Goal: Navigation & Orientation: Find specific page/section

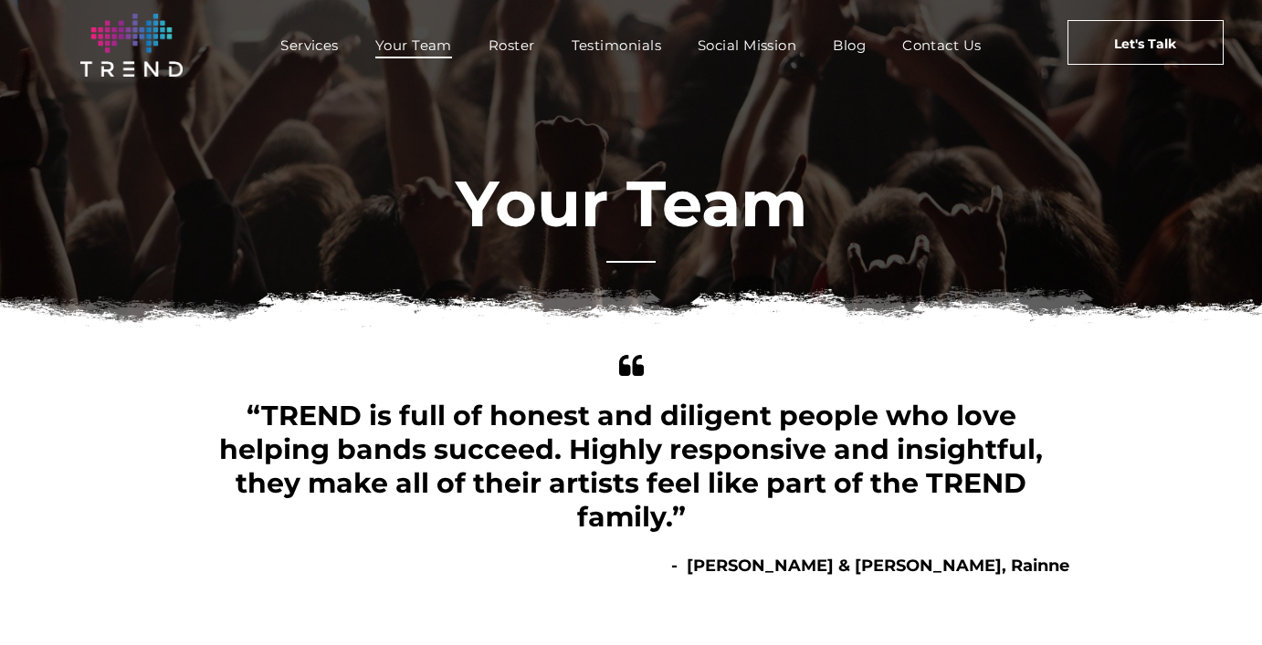
click at [403, 40] on span "Your Team" at bounding box center [413, 45] width 77 height 26
click at [514, 48] on span "Roster" at bounding box center [511, 45] width 47 height 26
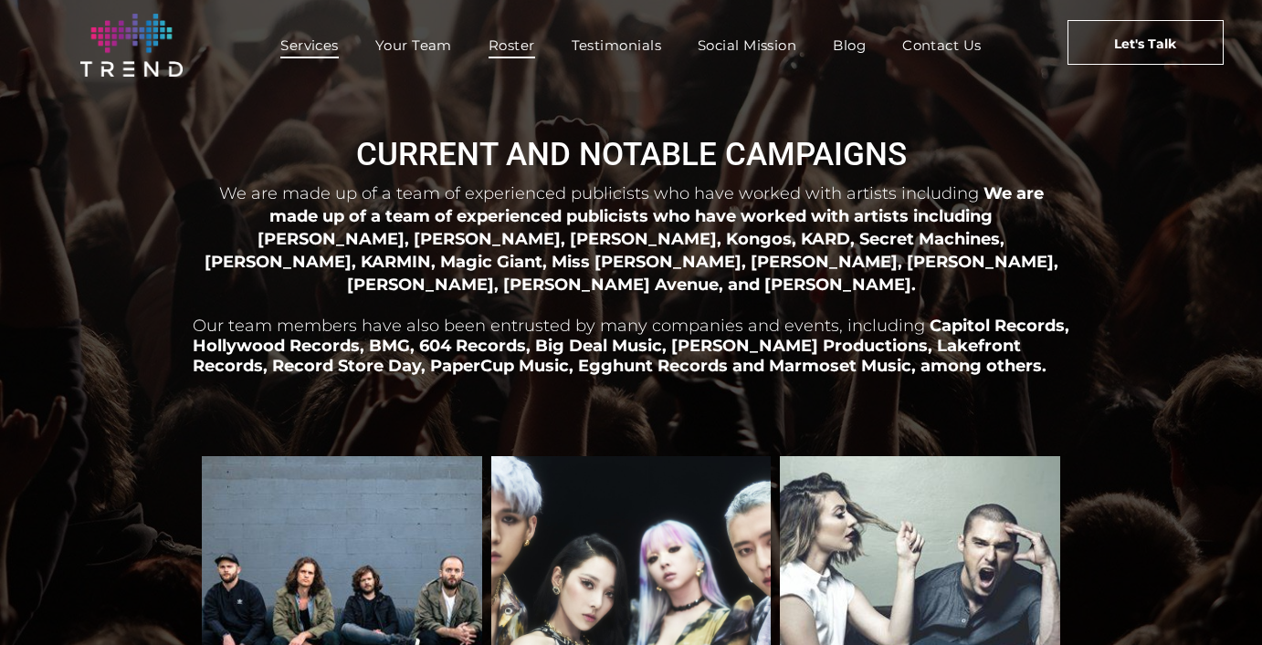
click at [301, 47] on span "Services" at bounding box center [309, 45] width 58 height 26
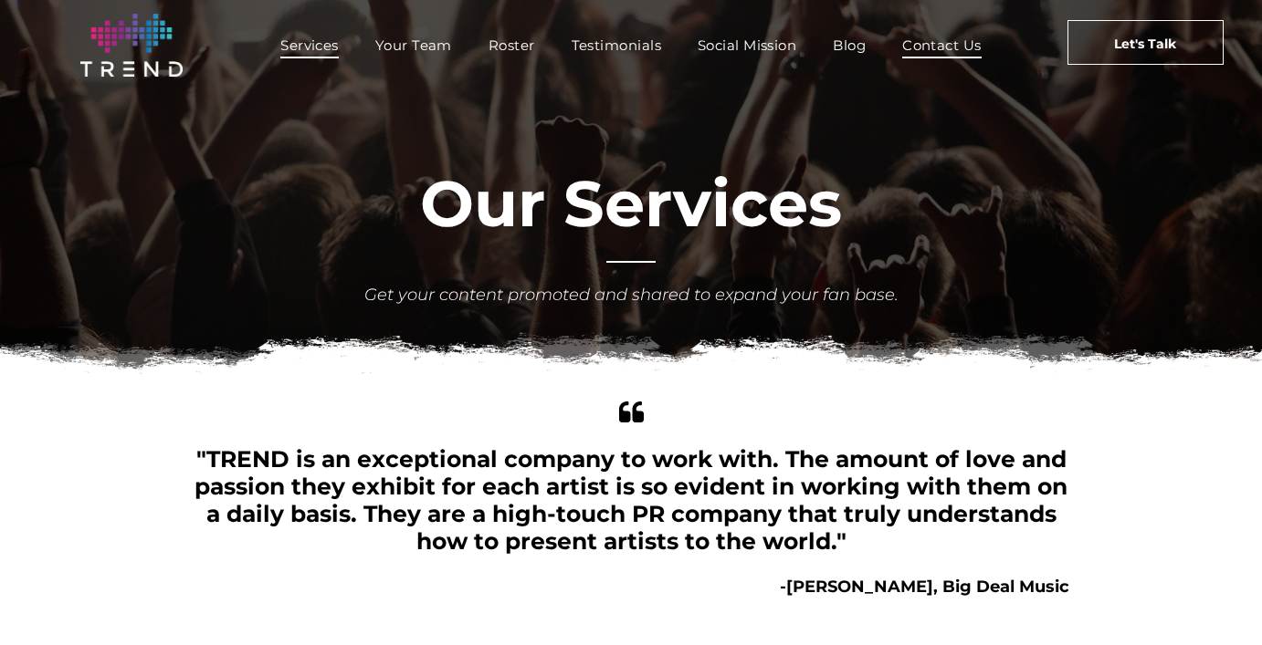
click at [945, 40] on span "Contact Us" at bounding box center [941, 45] width 79 height 26
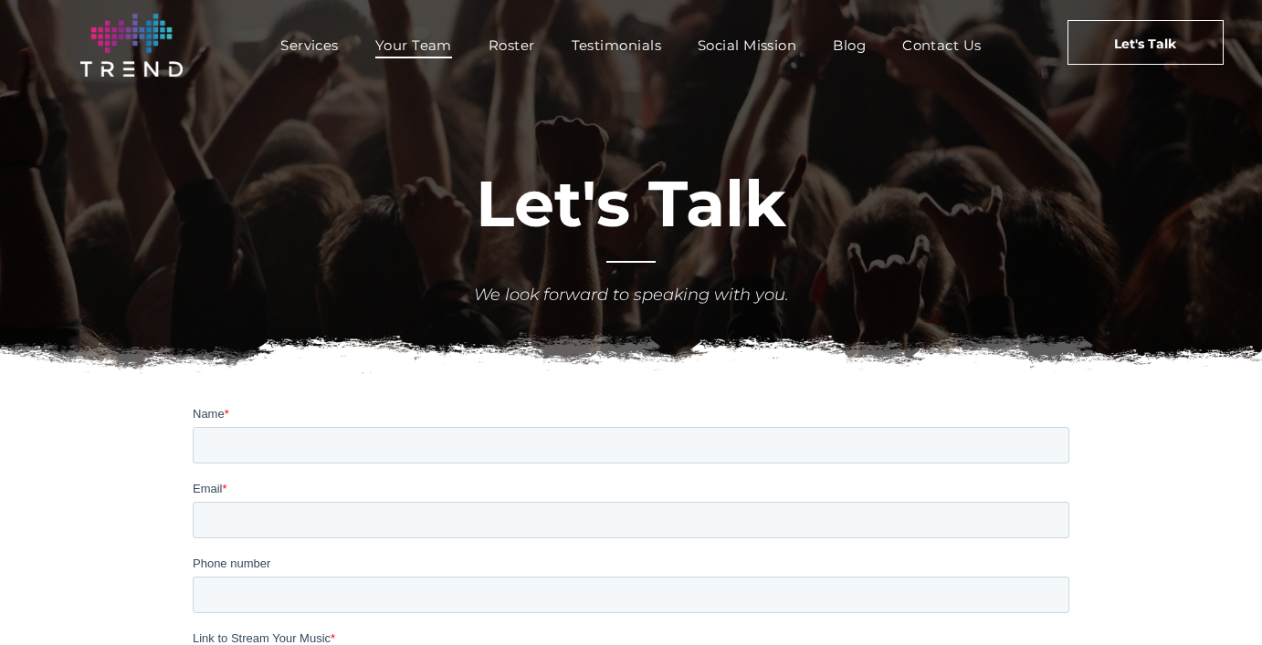
click at [389, 44] on span "Your Team" at bounding box center [413, 45] width 77 height 26
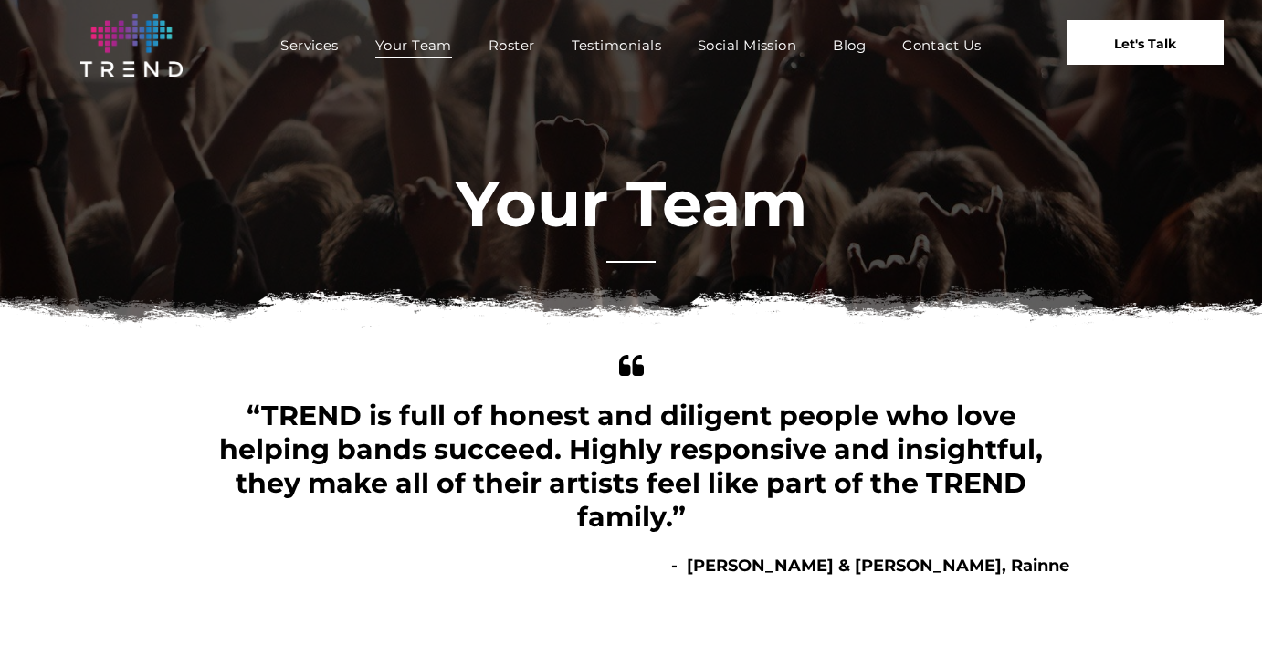
click at [1133, 42] on span "Let's Talk" at bounding box center [1145, 44] width 62 height 46
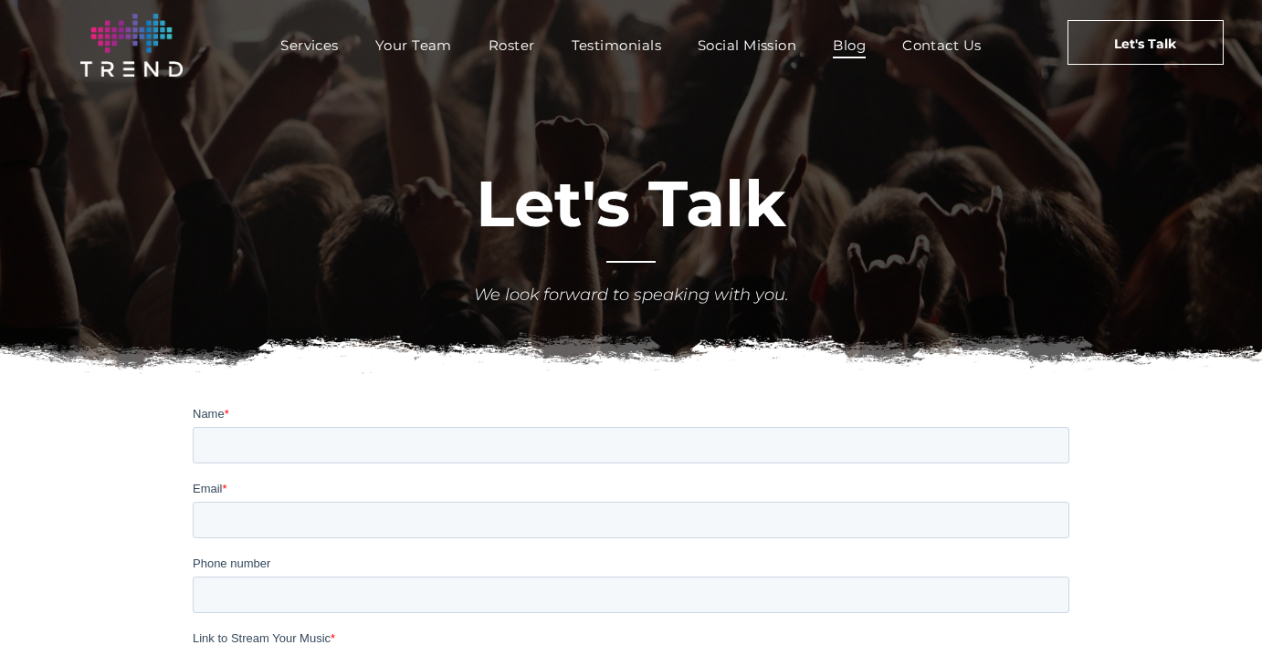
click at [850, 43] on span "Blog" at bounding box center [848, 45] width 33 height 26
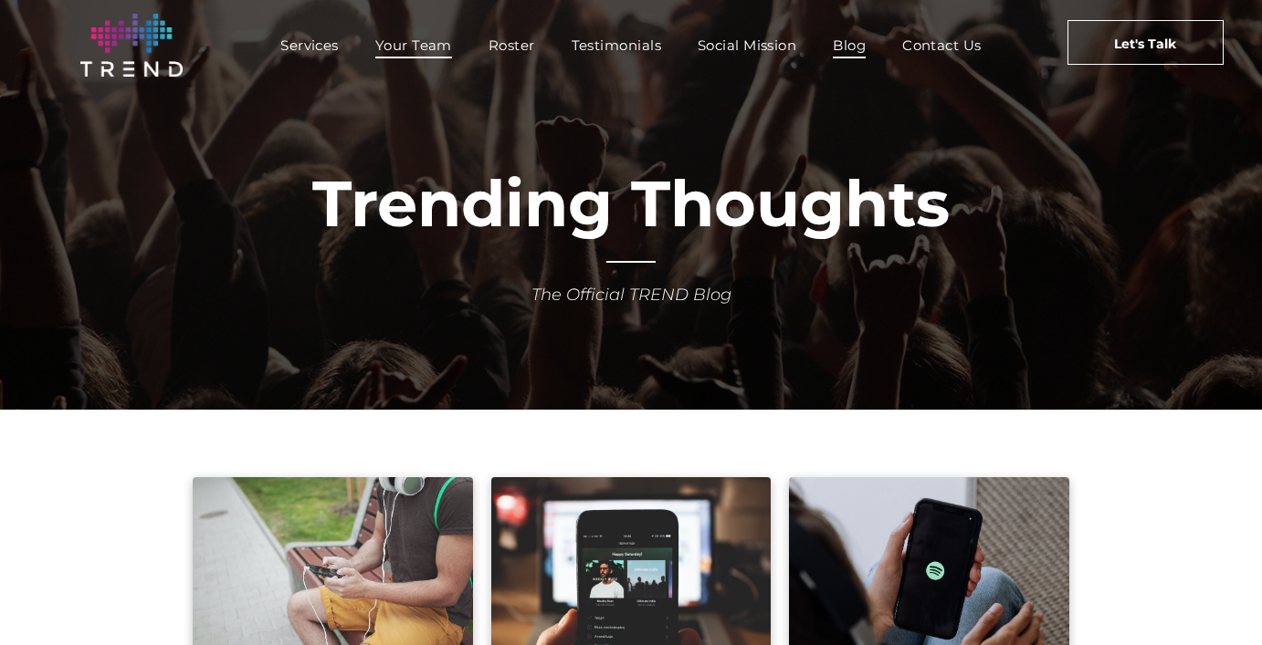
click at [401, 44] on span "Your Team" at bounding box center [413, 45] width 77 height 26
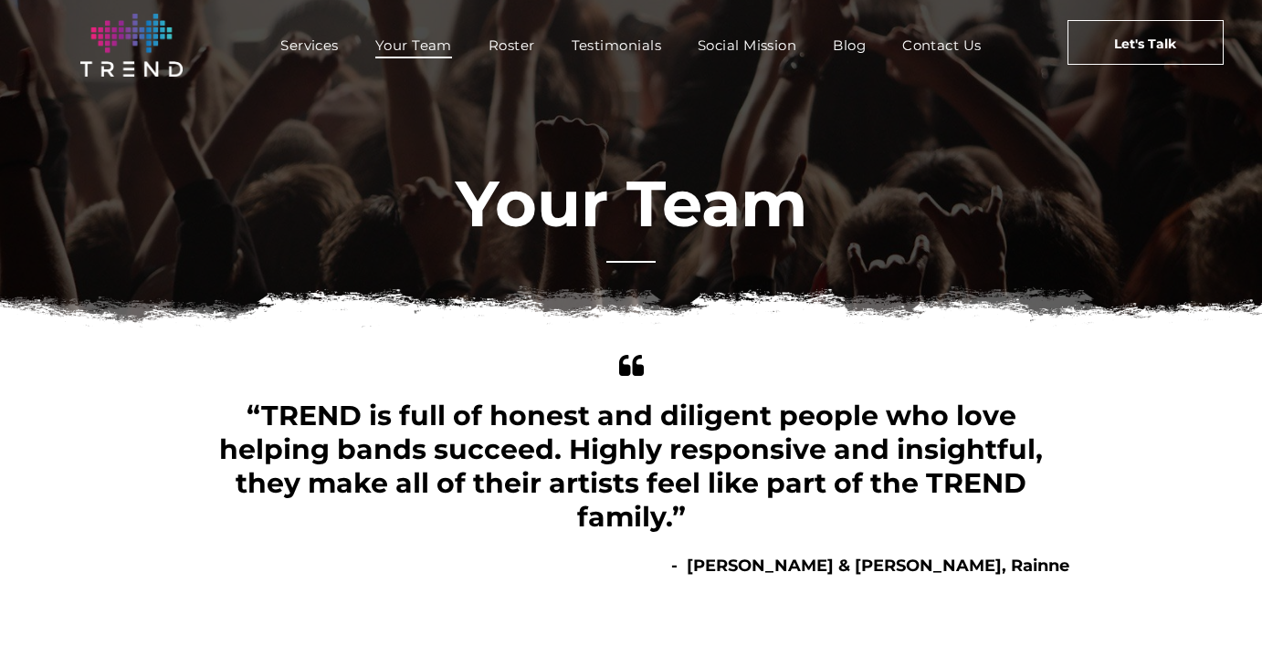
click at [653, 211] on font "Your Team" at bounding box center [630, 203] width 351 height 79
click at [633, 257] on div at bounding box center [630, 262] width 49 height 20
click at [629, 269] on div at bounding box center [630, 262] width 49 height 20
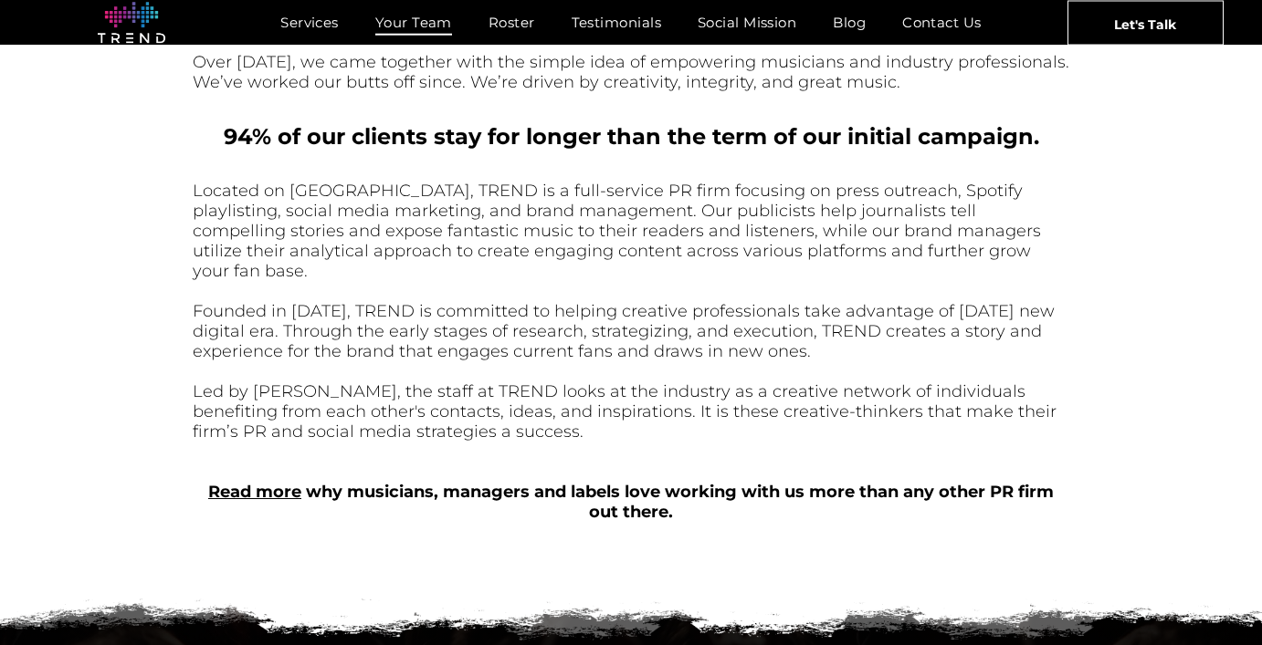
scroll to position [621, 0]
